Goal: Check status: Verify the current state of an ongoing process or item

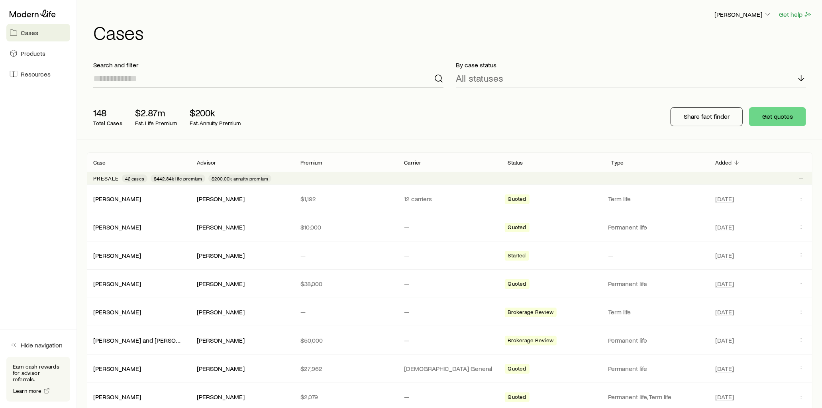
click at [138, 82] on input at bounding box center [268, 78] width 350 height 19
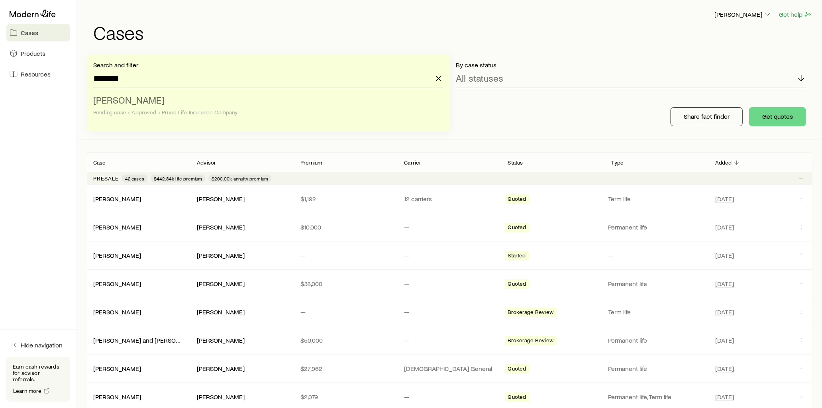
click at [144, 94] on span "[PERSON_NAME]" at bounding box center [128, 100] width 71 height 12
type input "**********"
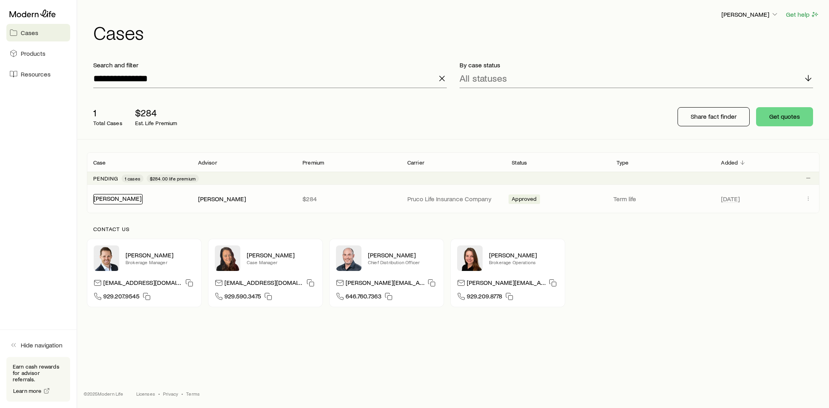
click at [125, 198] on link "[PERSON_NAME]" at bounding box center [118, 198] width 48 height 8
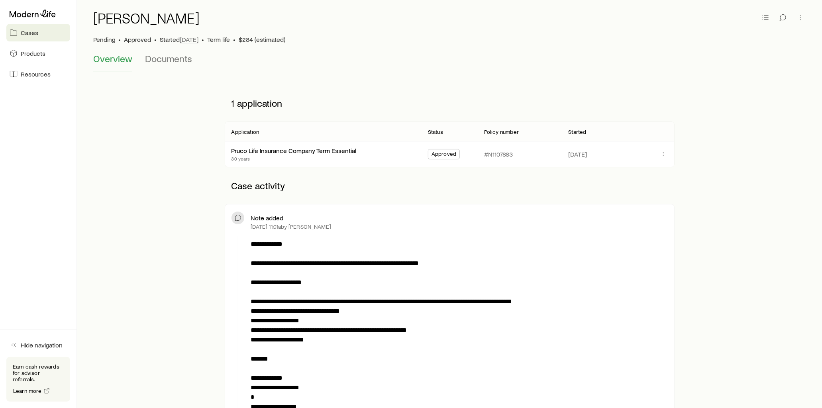
scroll to position [44, 0]
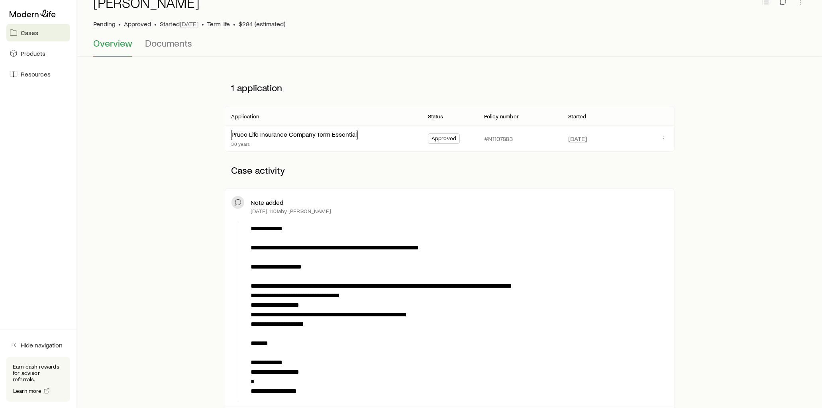
click at [324, 133] on link "Pruco Life Insurance Company Term Essential" at bounding box center [293, 134] width 125 height 8
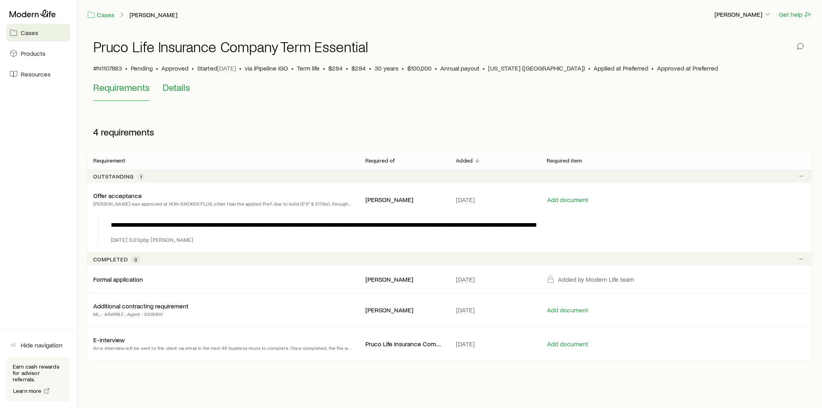
click at [186, 89] on span "Details" at bounding box center [176, 87] width 27 height 11
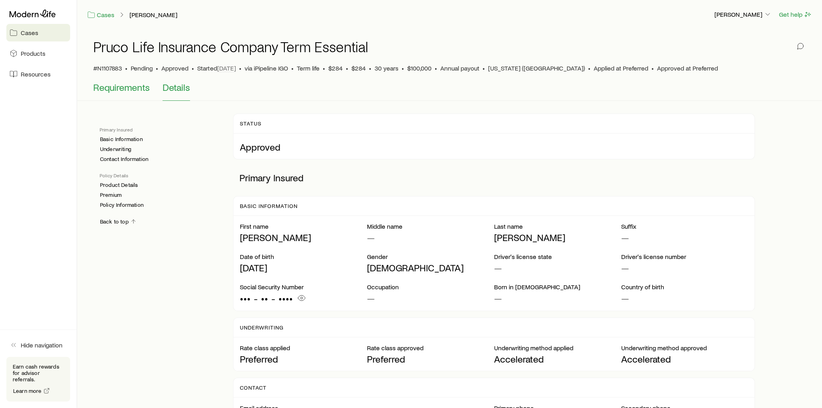
click at [138, 90] on span "Requirements" at bounding box center [121, 87] width 57 height 11
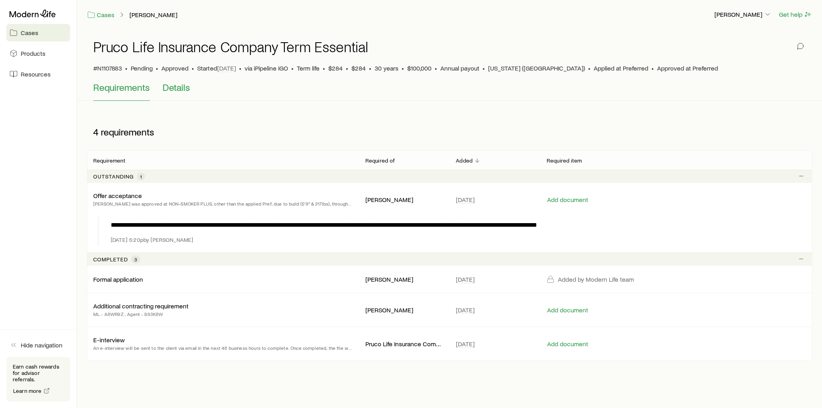
click at [173, 92] on span "Details" at bounding box center [176, 87] width 27 height 11
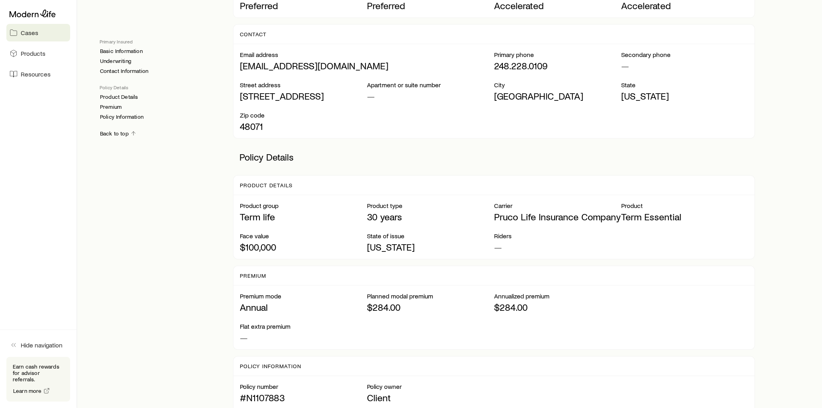
scroll to position [354, 0]
